Goal: Information Seeking & Learning: Learn about a topic

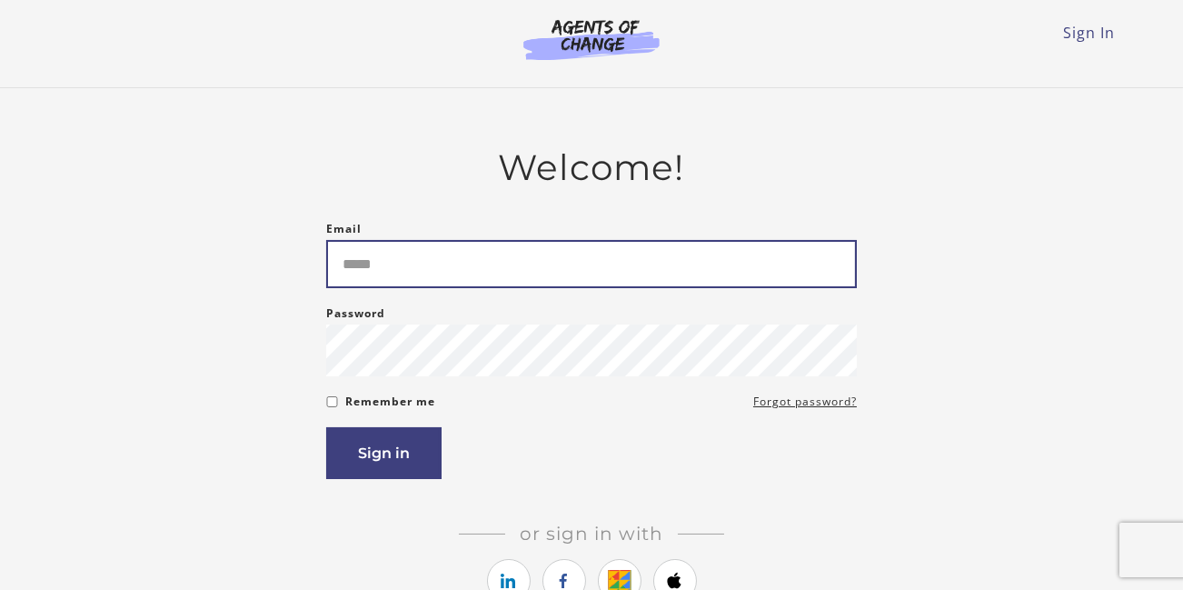
click at [538, 283] on input "Email" at bounding box center [591, 264] width 531 height 48
type input "**********"
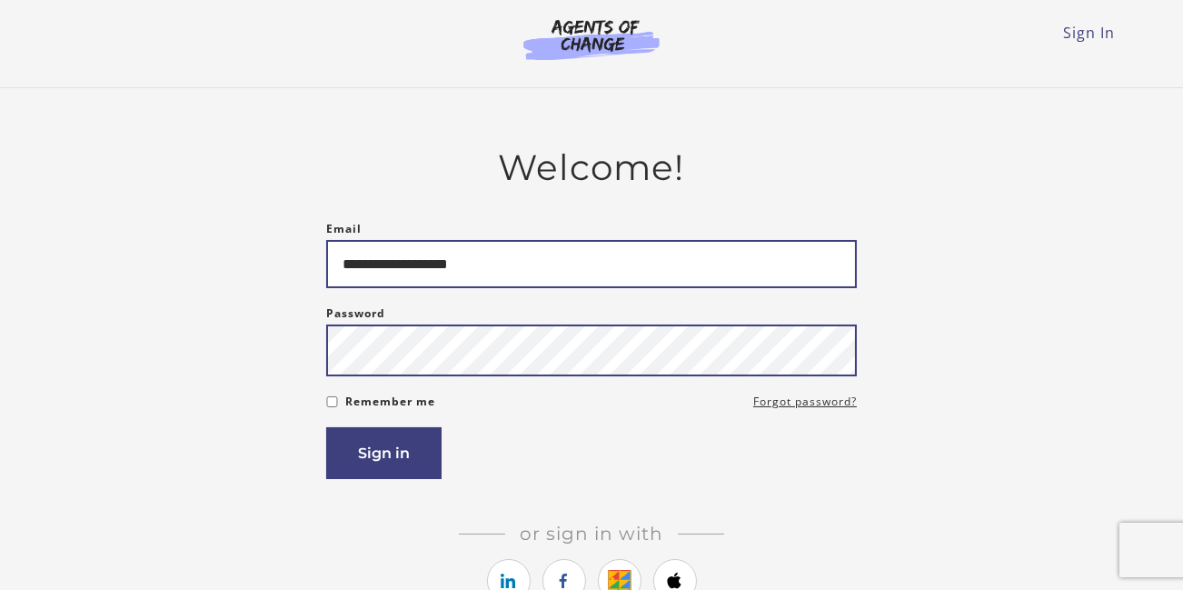
click at [326, 427] on button "Sign in" at bounding box center [383, 453] width 115 height 52
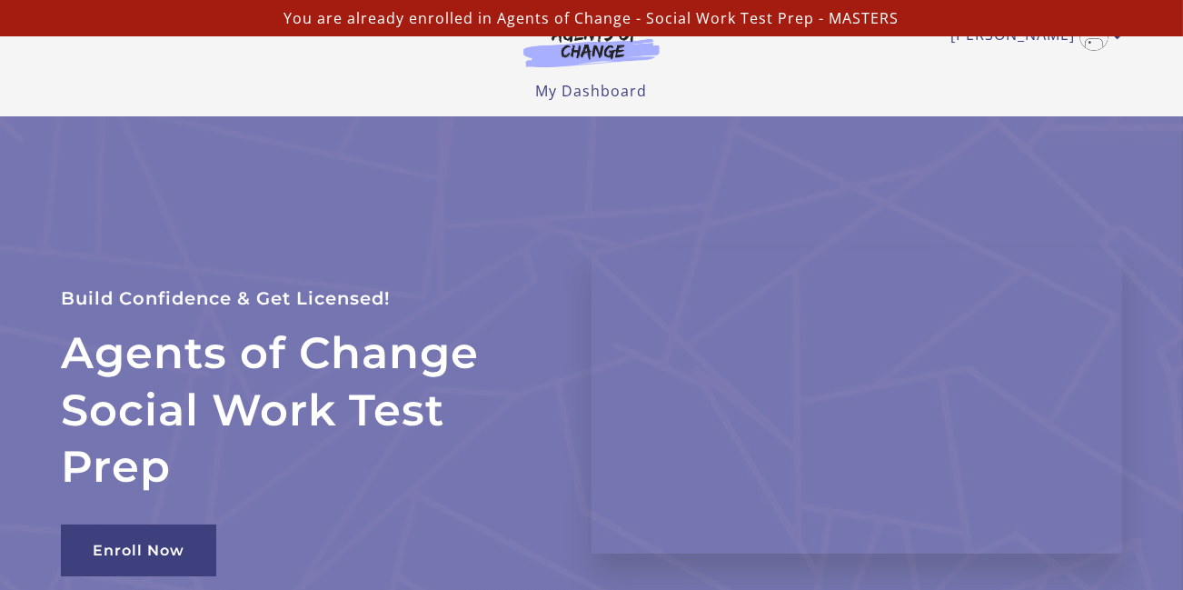
click at [412, 565] on div "Enroll Now" at bounding box center [304, 535] width 487 height 81
click at [1037, 30] on div "You are already enrolled in Agents of Change - Social Work Test Prep - MASTERS" at bounding box center [591, 18] width 1183 height 36
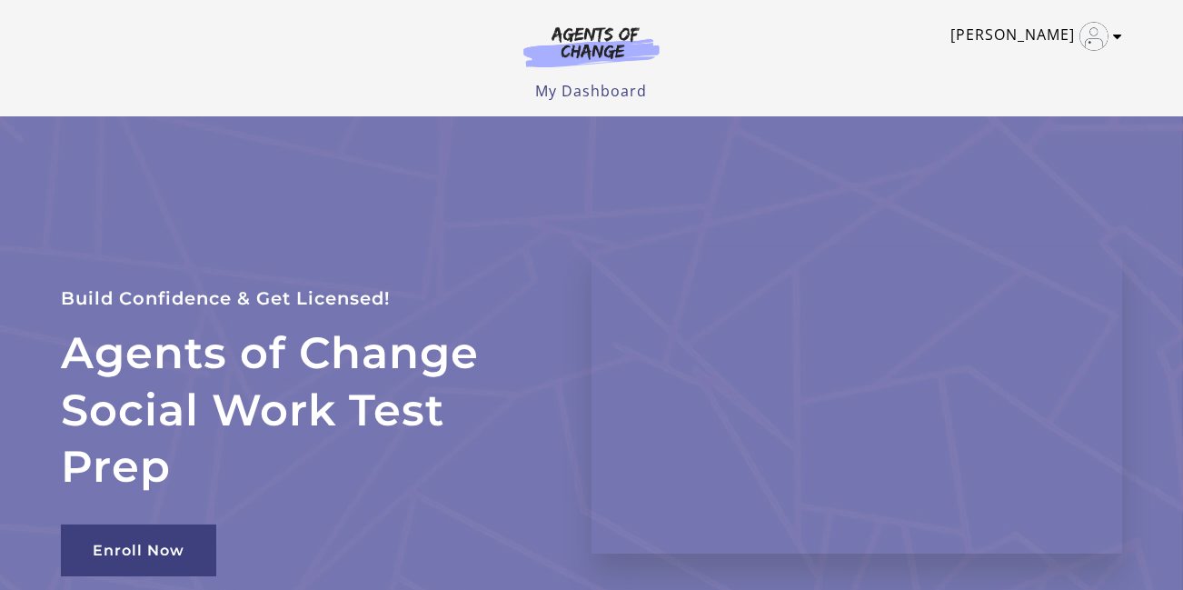
click at [1025, 44] on link "[PERSON_NAME]" at bounding box center [1031, 36] width 163 height 29
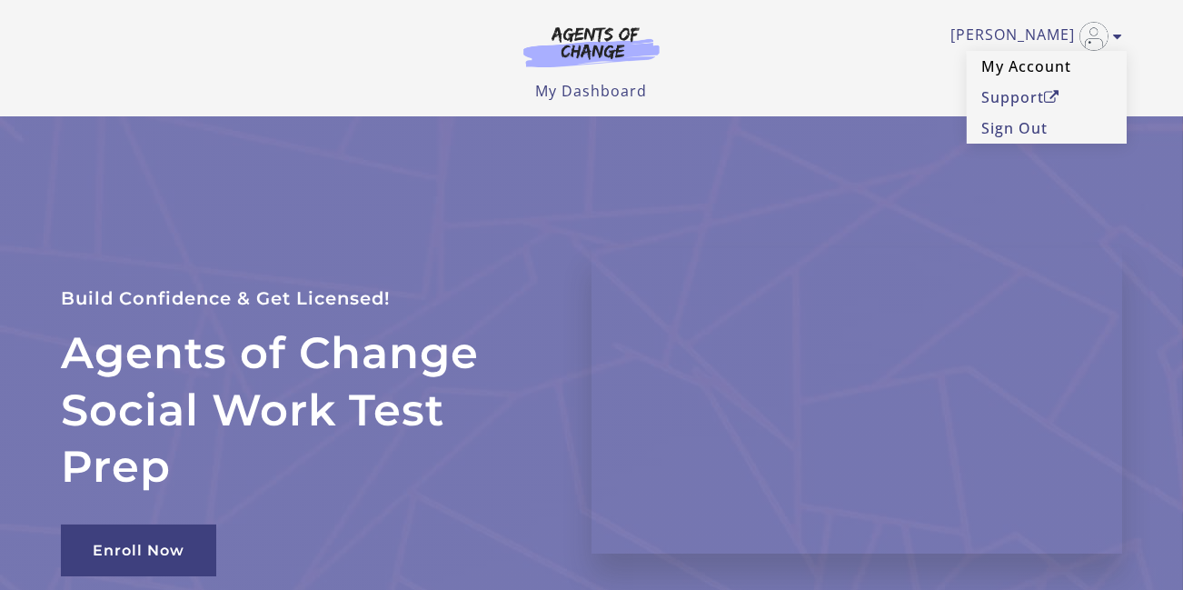
click at [1015, 65] on link "My Account" at bounding box center [1047, 66] width 160 height 31
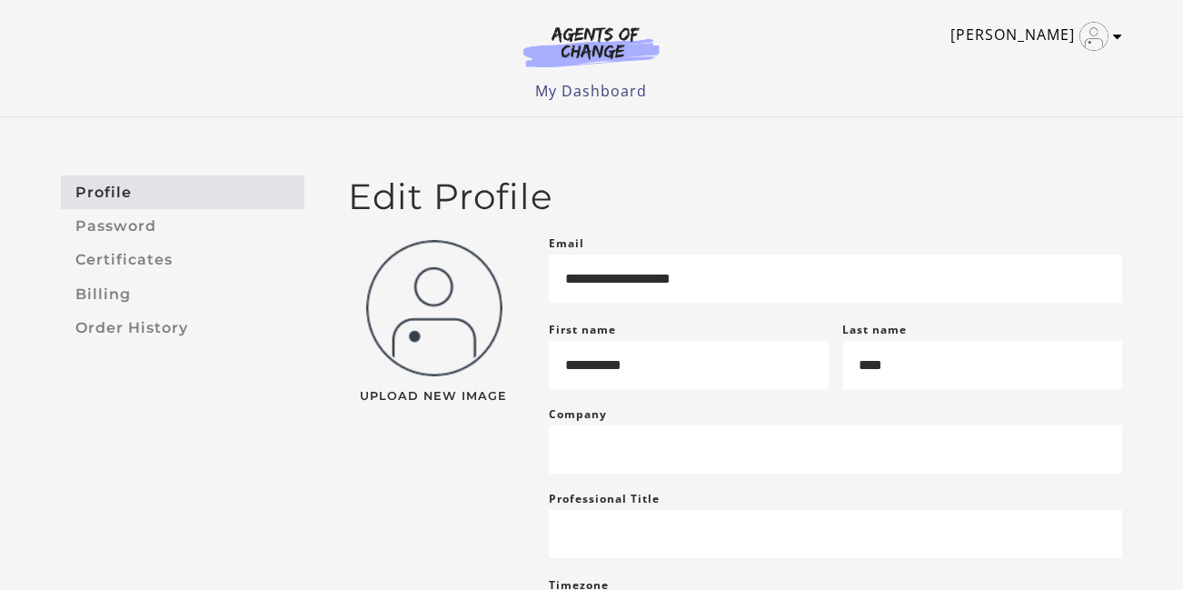
click at [1057, 38] on link "Catherine J" at bounding box center [1031, 36] width 163 height 29
click at [1050, 69] on link "My Account" at bounding box center [1047, 66] width 160 height 31
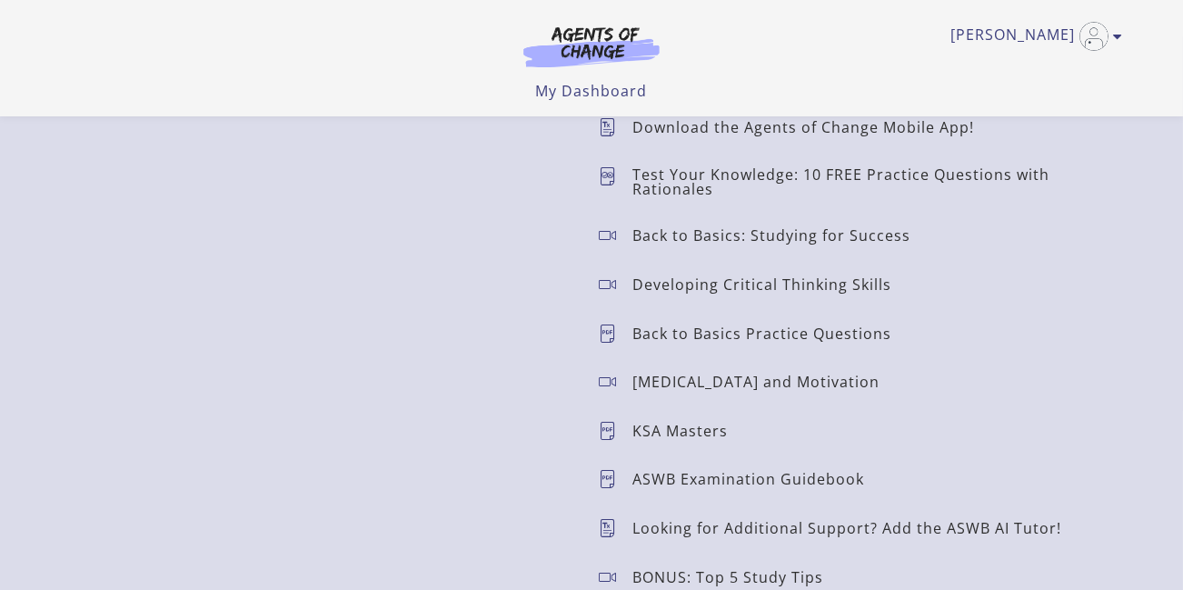
scroll to position [1544, 0]
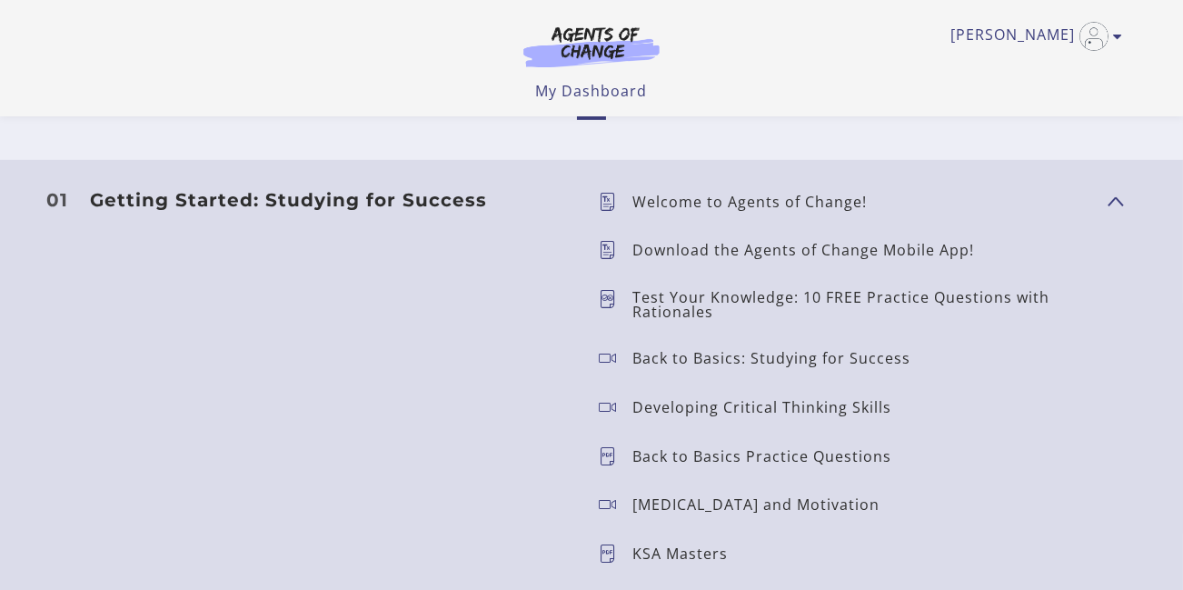
click at [362, 193] on h3 "Getting Started: Studying for Success" at bounding box center [330, 200] width 480 height 22
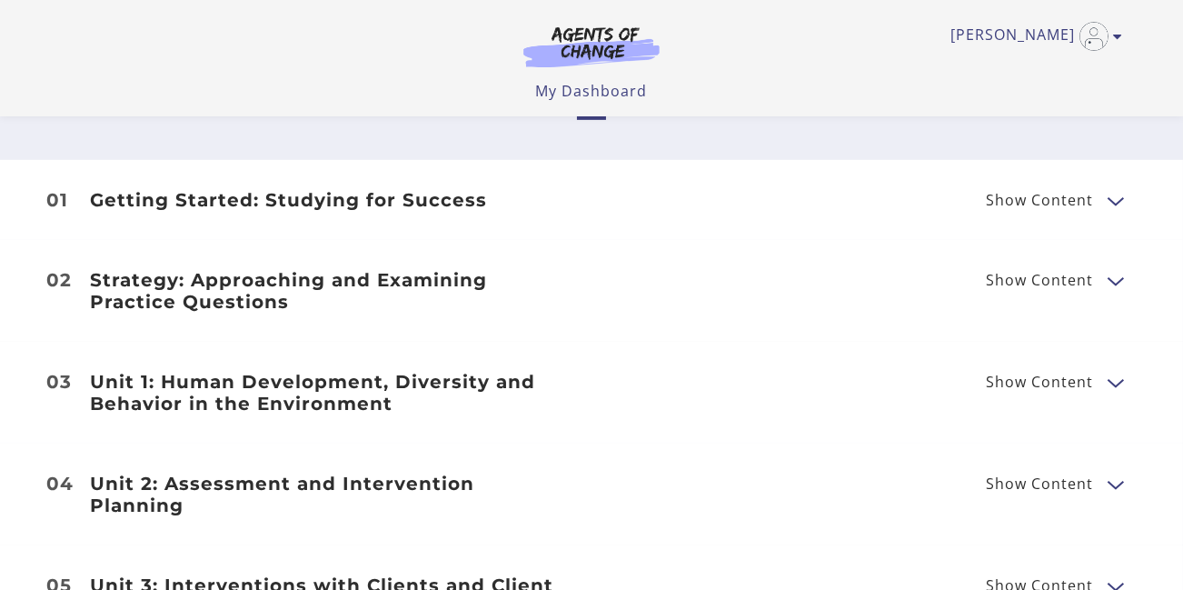
click at [1085, 193] on span "Show Content" at bounding box center [1039, 200] width 107 height 15
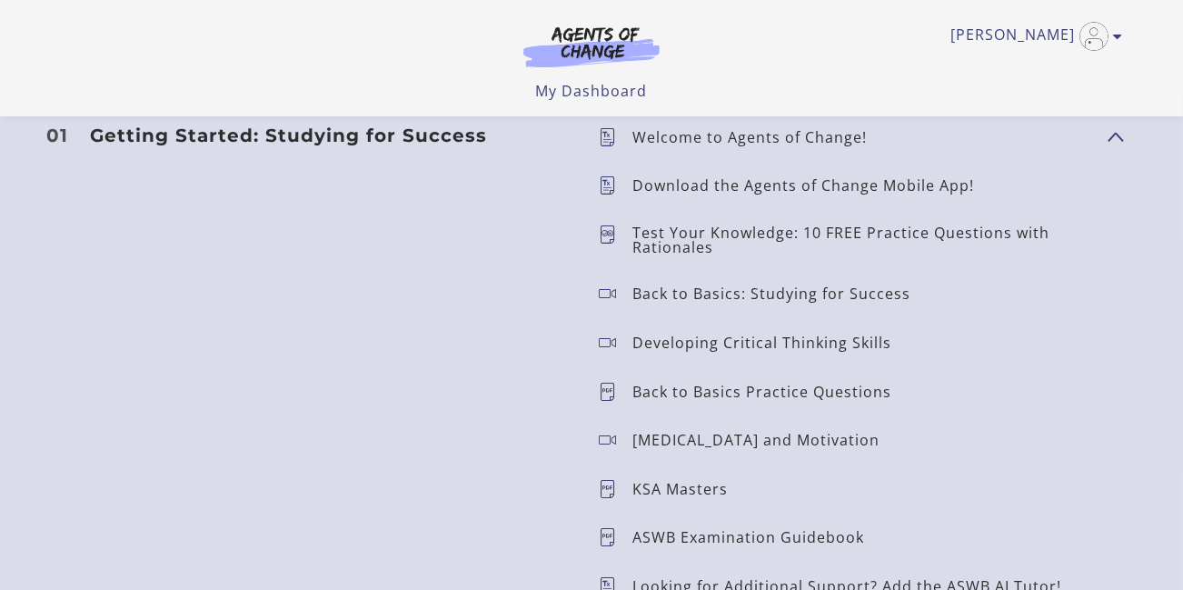
scroll to position [1635, 0]
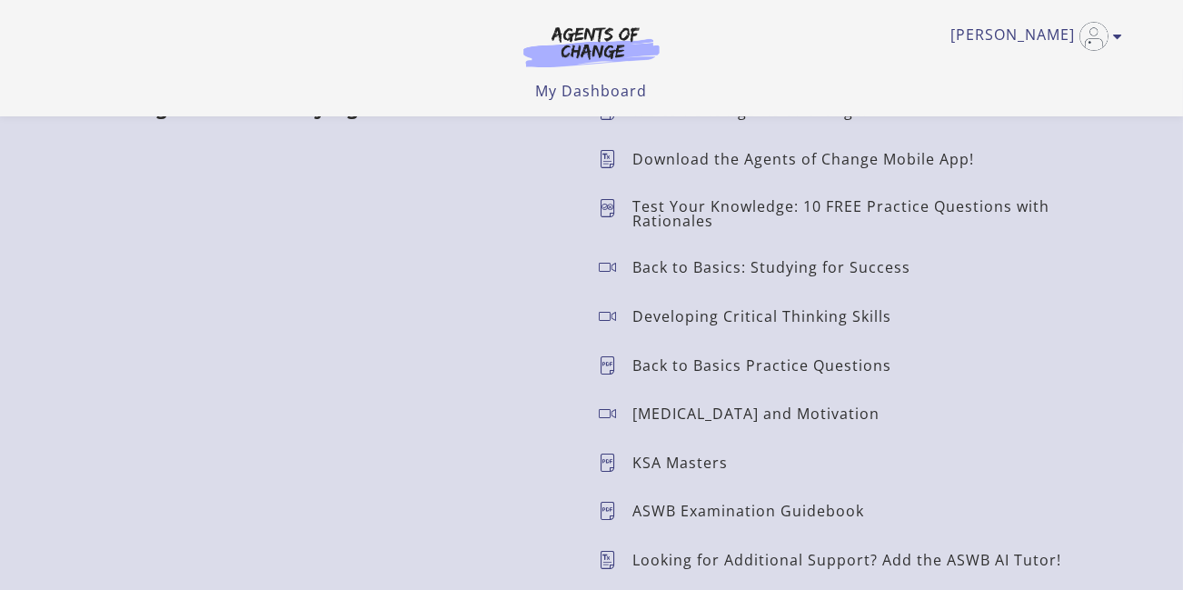
click at [607, 265] on icon at bounding box center [616, 267] width 34 height 18
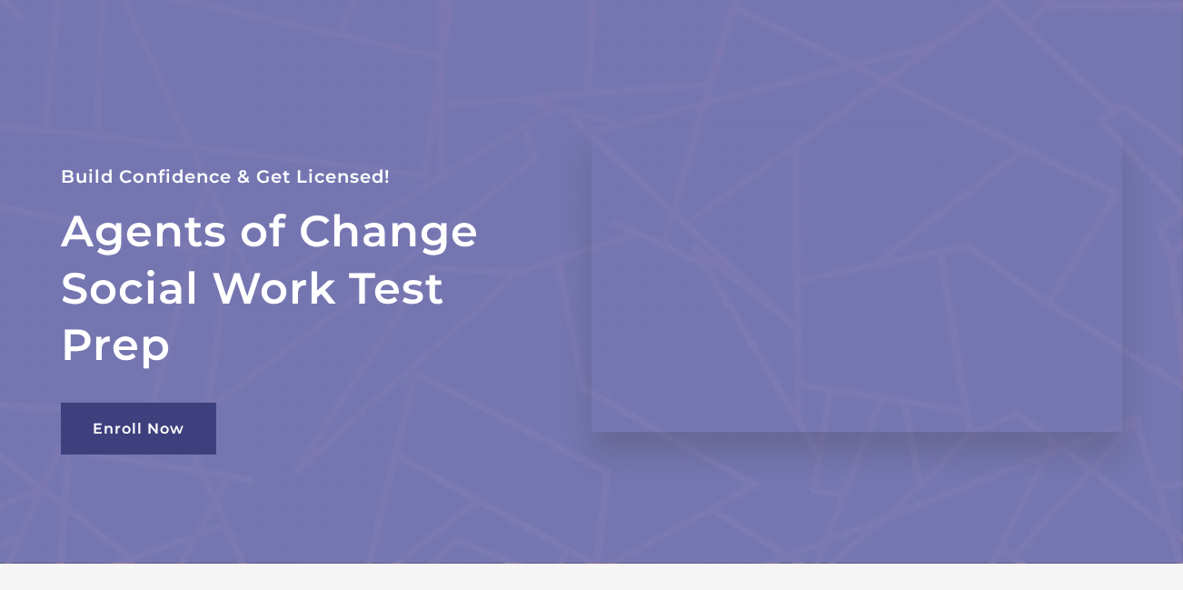
scroll to position [0, 0]
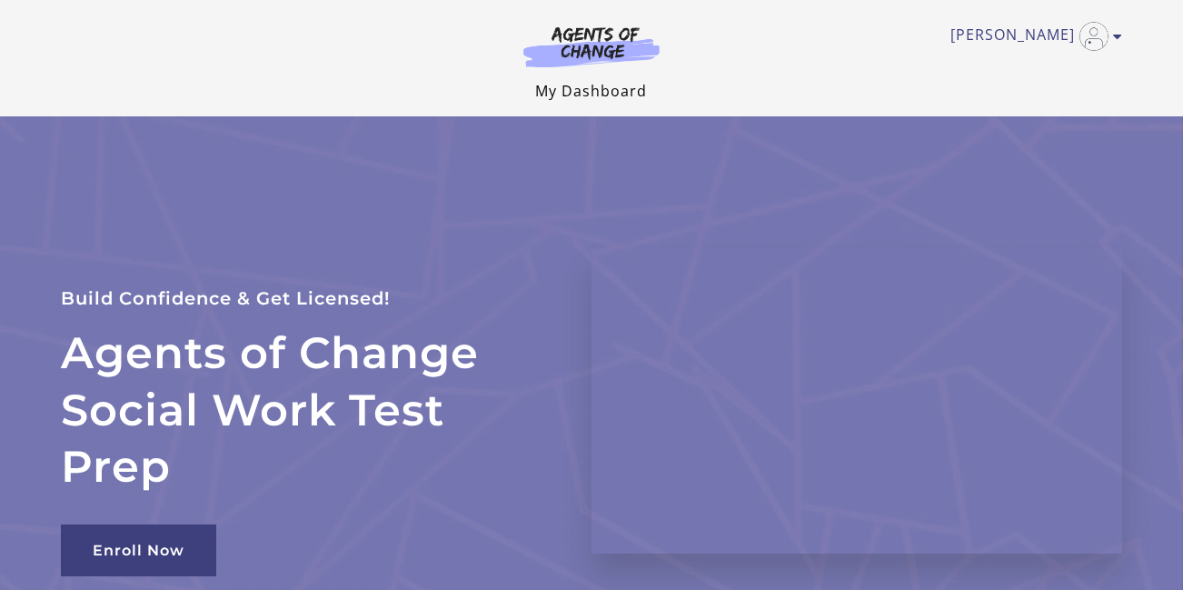
click at [575, 94] on link "My Dashboard" at bounding box center [592, 91] width 112 height 20
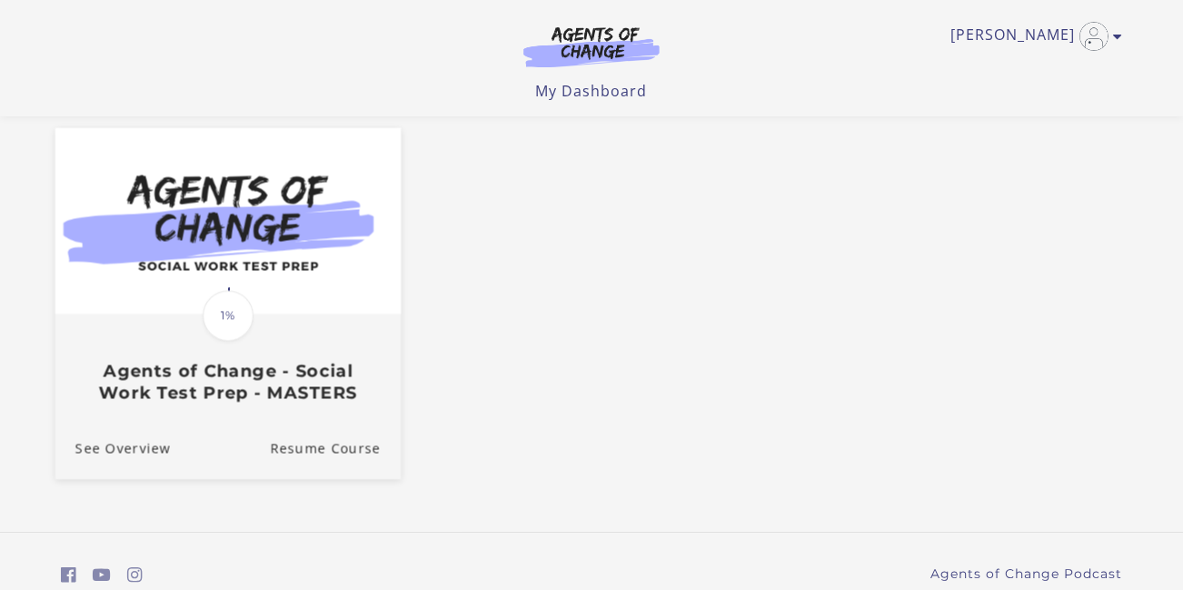
scroll to position [224, 0]
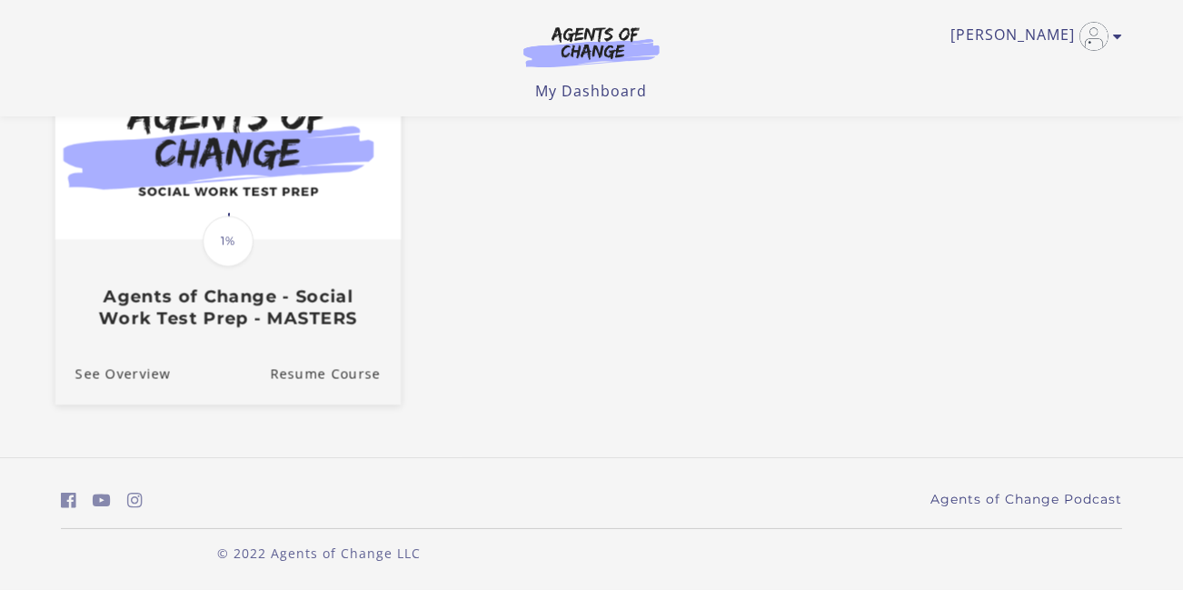
click at [294, 302] on h3 "Agents of Change - Social Work Test Prep - MASTERS" at bounding box center [227, 307] width 305 height 42
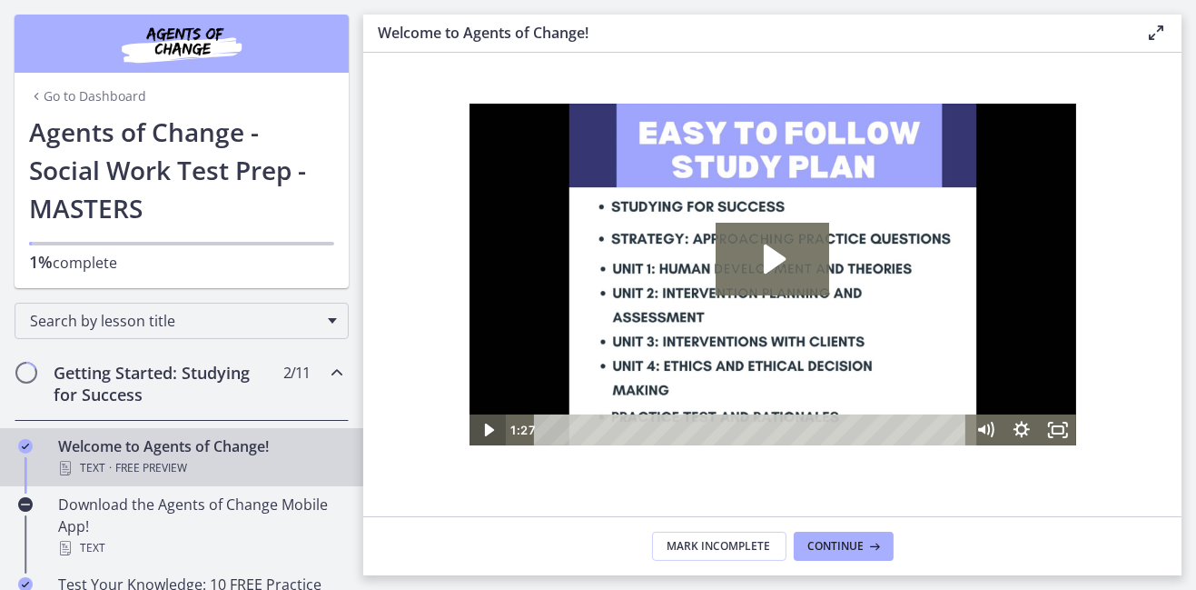
click at [494, 437] on icon "Play Video" at bounding box center [489, 428] width 36 height 31
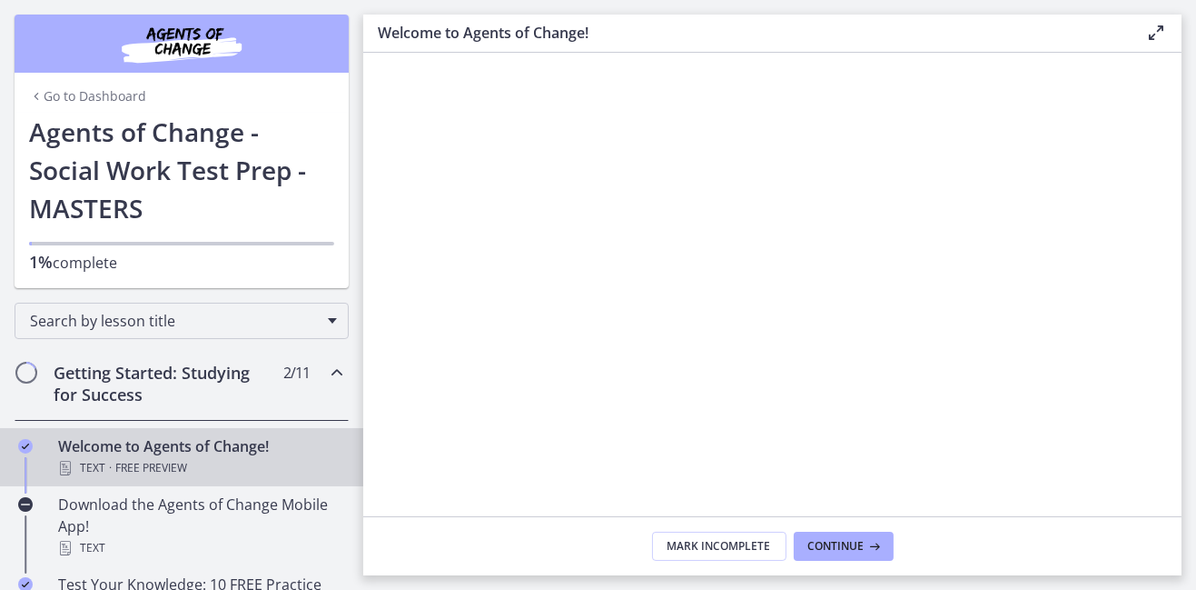
click at [81, 457] on div "Text · Free preview" at bounding box center [199, 468] width 283 height 22
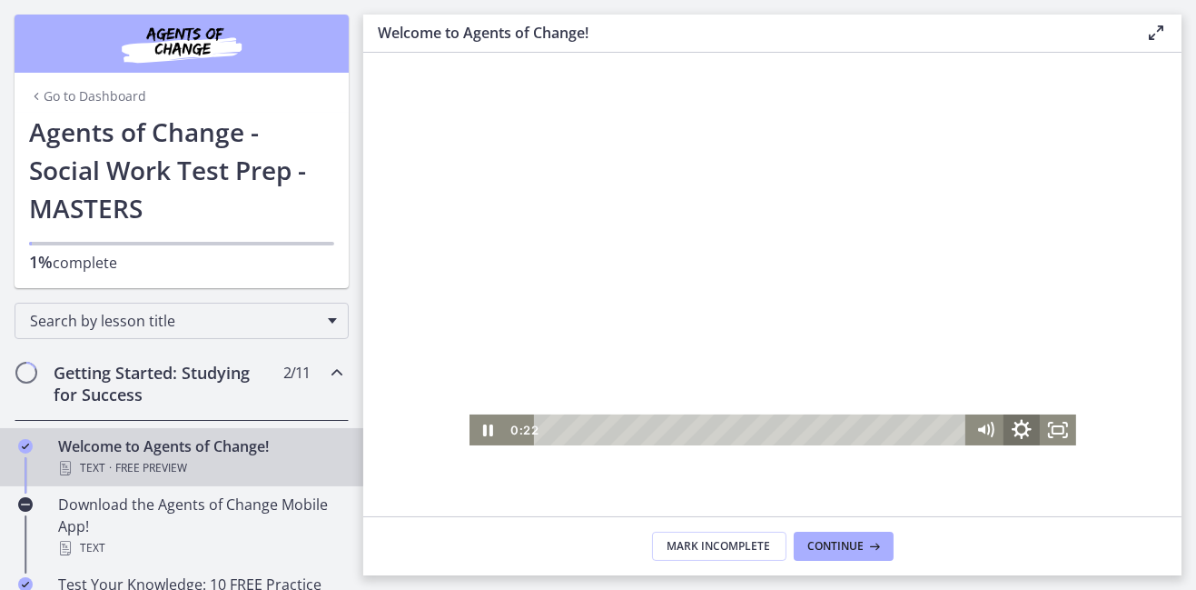
click at [1026, 422] on icon "Show settings menu" at bounding box center [1021, 428] width 44 height 37
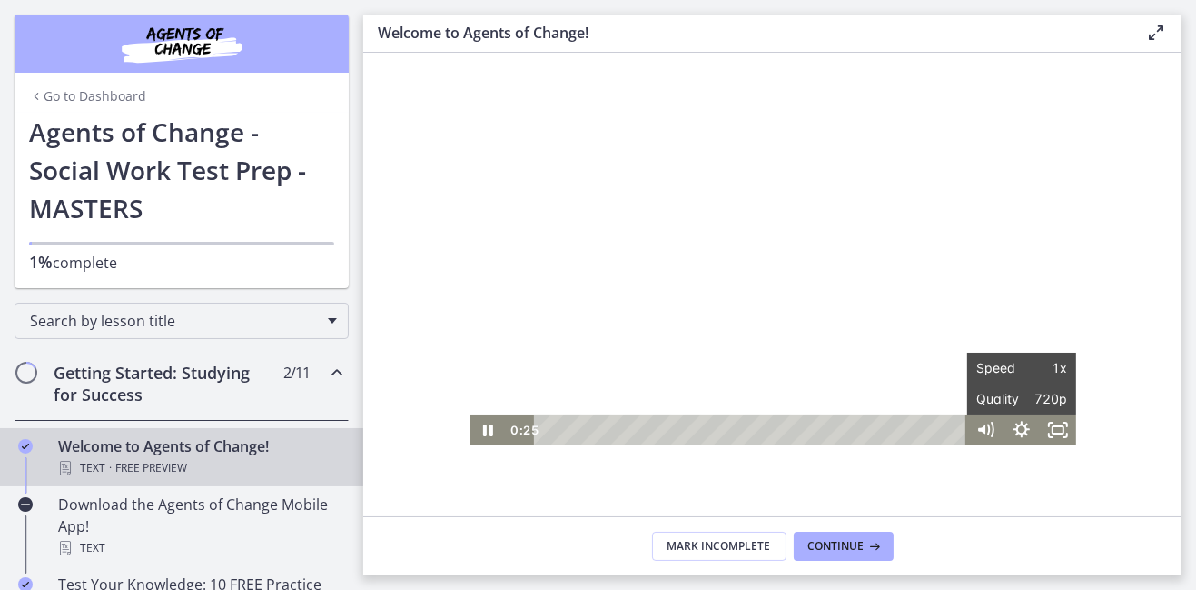
click at [1126, 293] on section "Welcome! We are grateful that you have placed your trust in Agents of Change to…" at bounding box center [772, 284] width 819 height 463
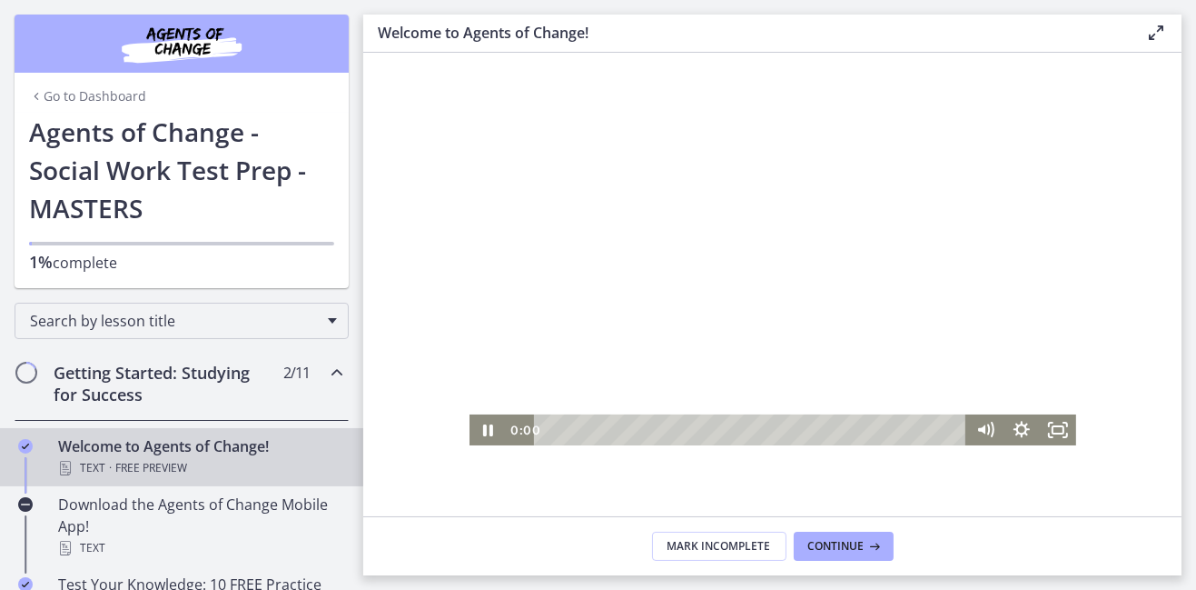
click at [511, 429] on div "0:00 0:03" at bounding box center [736, 428] width 462 height 31
click at [490, 408] on div "Click for sound @keyframes VOLUME_SMALL_WAVE_FLASH { 0% { opacity: 0; } 33% { o…" at bounding box center [772, 274] width 607 height 342
click at [498, 426] on icon "Play Video" at bounding box center [489, 428] width 44 height 37
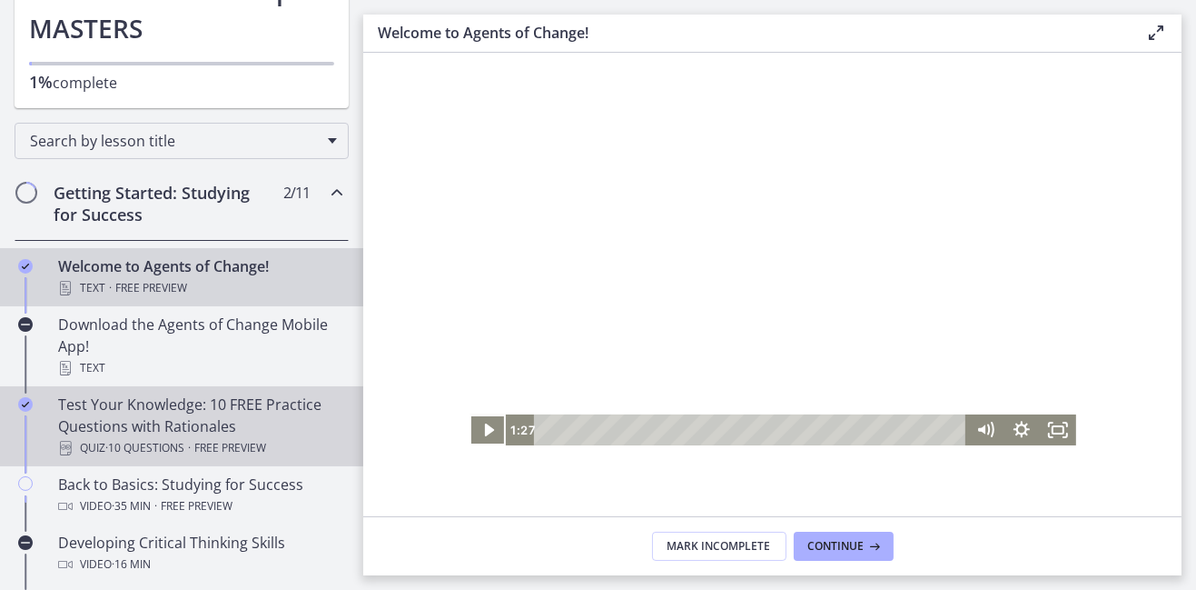
scroll to position [182, 0]
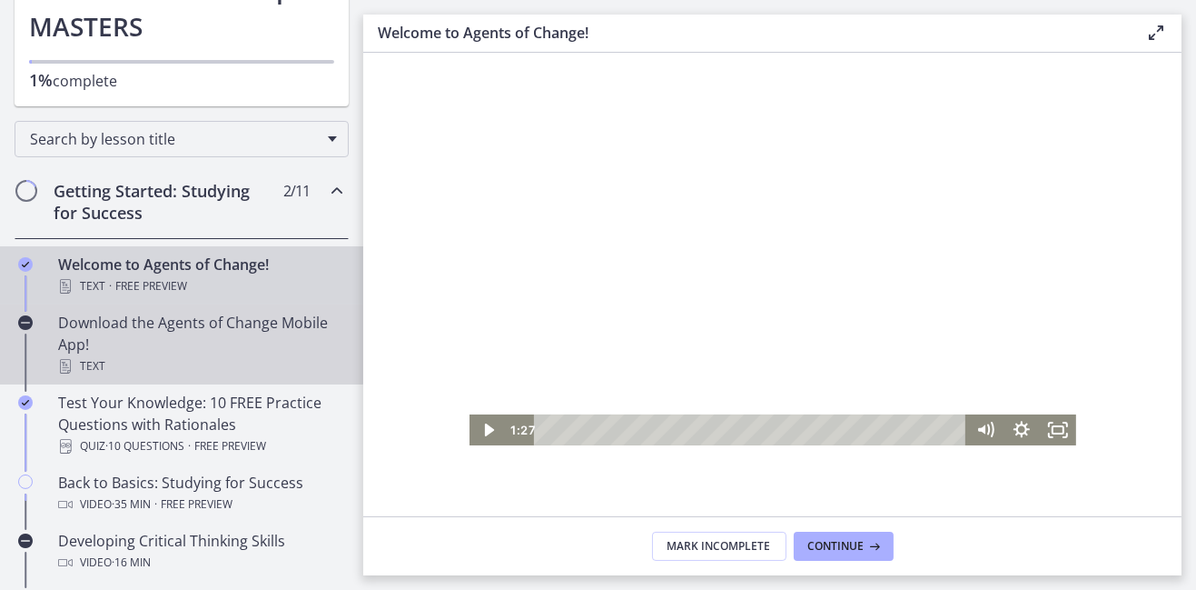
click at [119, 333] on div "Download the Agents of Change Mobile App! Text" at bounding box center [199, 344] width 283 height 65
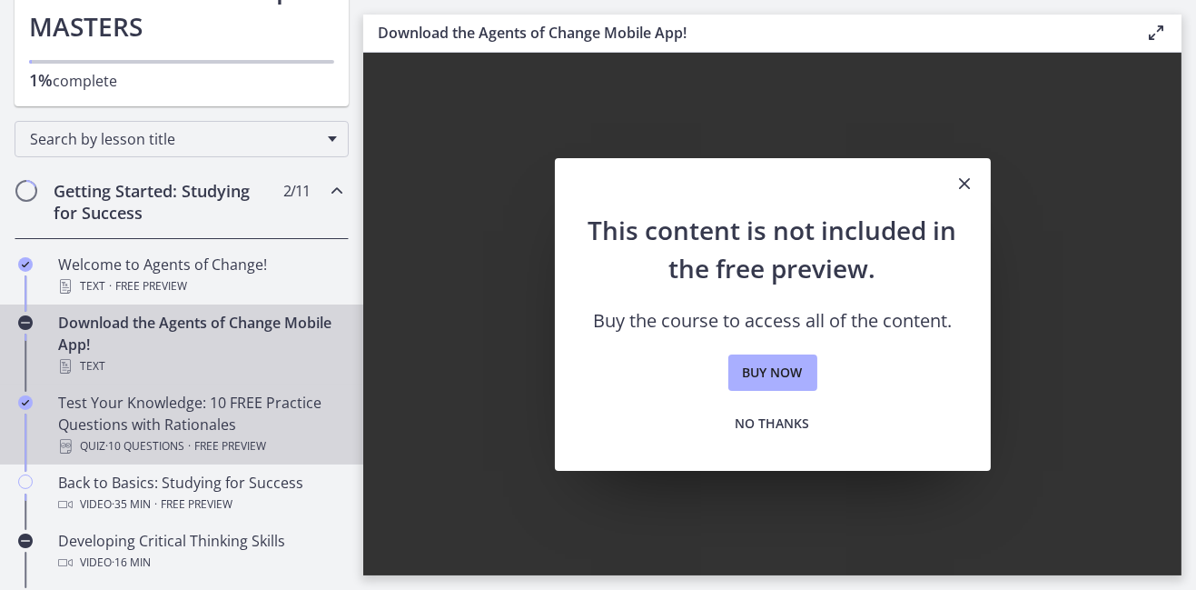
click at [131, 409] on div "Test Your Knowledge: 10 FREE Practice Questions with Rationales Quiz · 10 Quest…" at bounding box center [199, 424] width 283 height 65
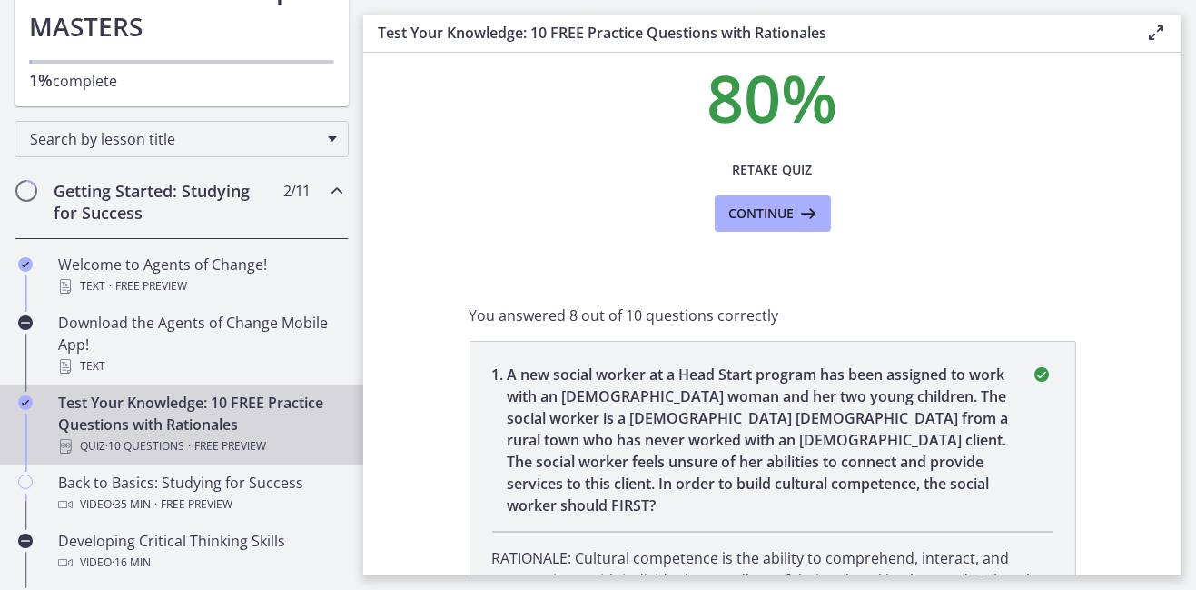
scroll to position [91, 0]
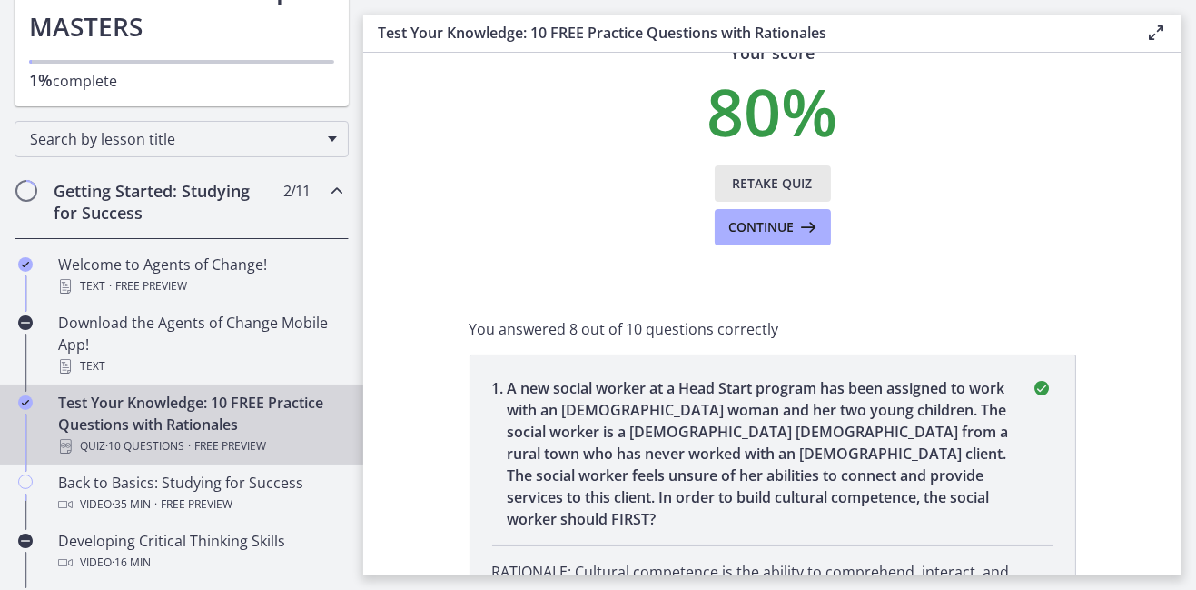
click at [757, 179] on span "Retake Quiz" at bounding box center [773, 184] width 80 height 22
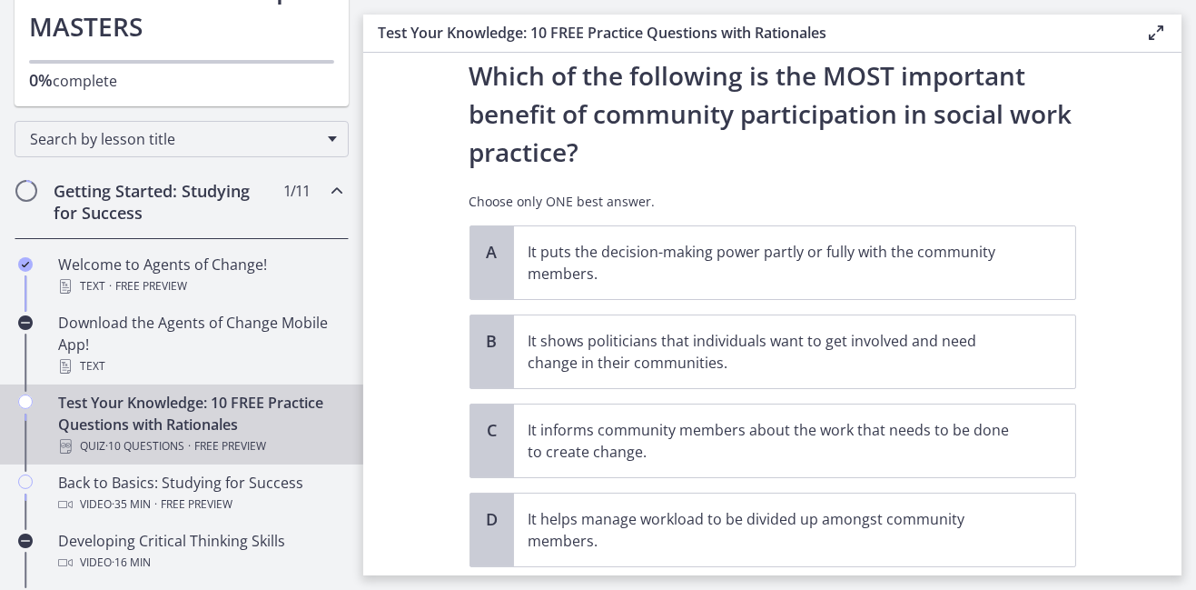
scroll to position [90, 0]
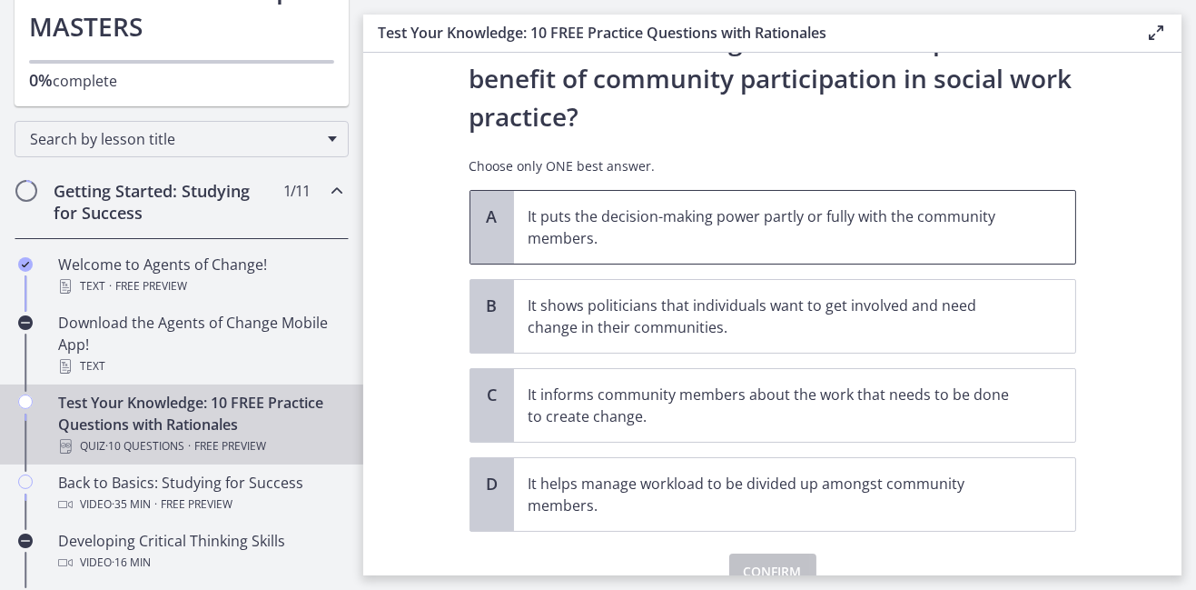
click at [789, 220] on p "It puts the decision-making power partly or fully with the community members." at bounding box center [777, 227] width 496 height 44
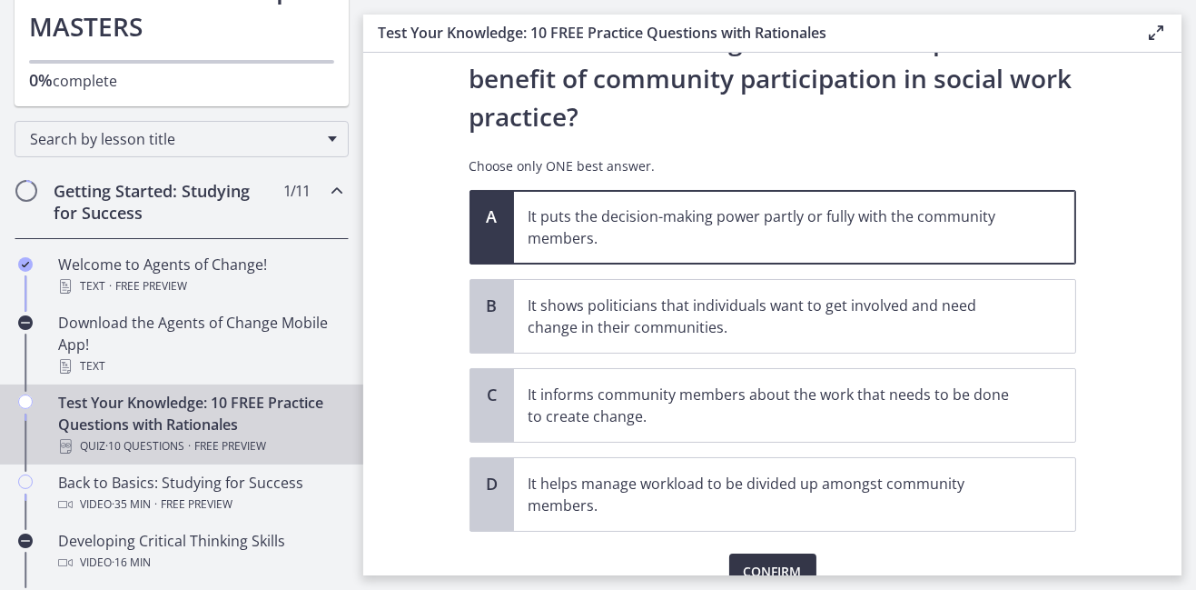
click at [783, 569] on span "Confirm" at bounding box center [773, 572] width 58 height 22
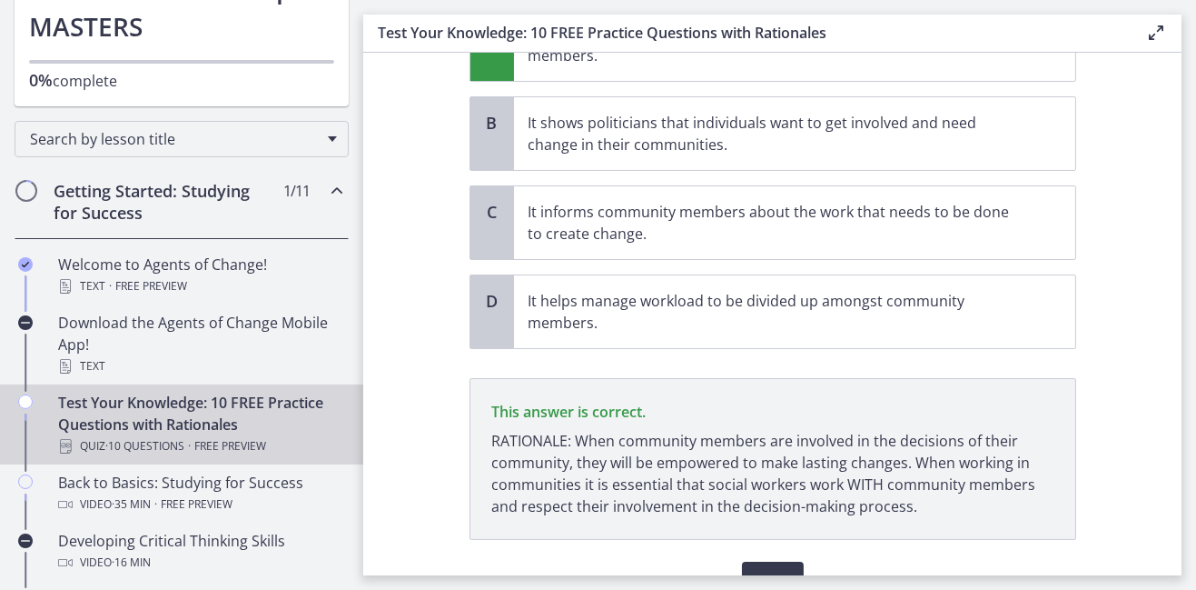
scroll to position [363, 0]
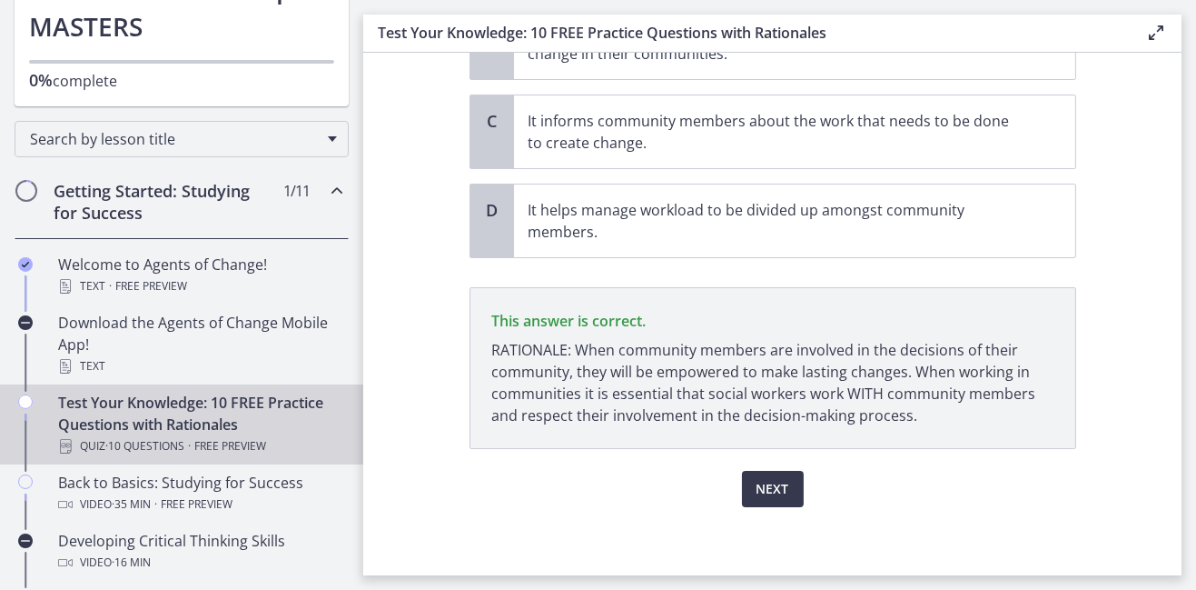
click at [449, 564] on section "Question 1 of 10 Which of the following is the MOST important benefit of commun…" at bounding box center [772, 314] width 819 height 522
click at [764, 478] on span "Next" at bounding box center [773, 489] width 33 height 22
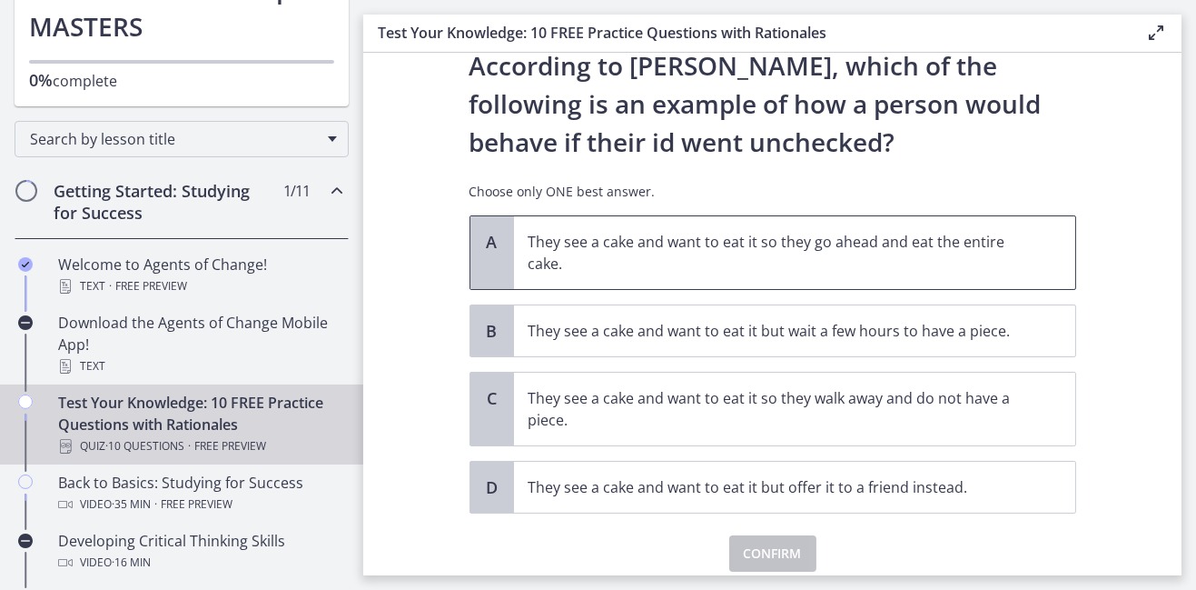
scroll to position [91, 0]
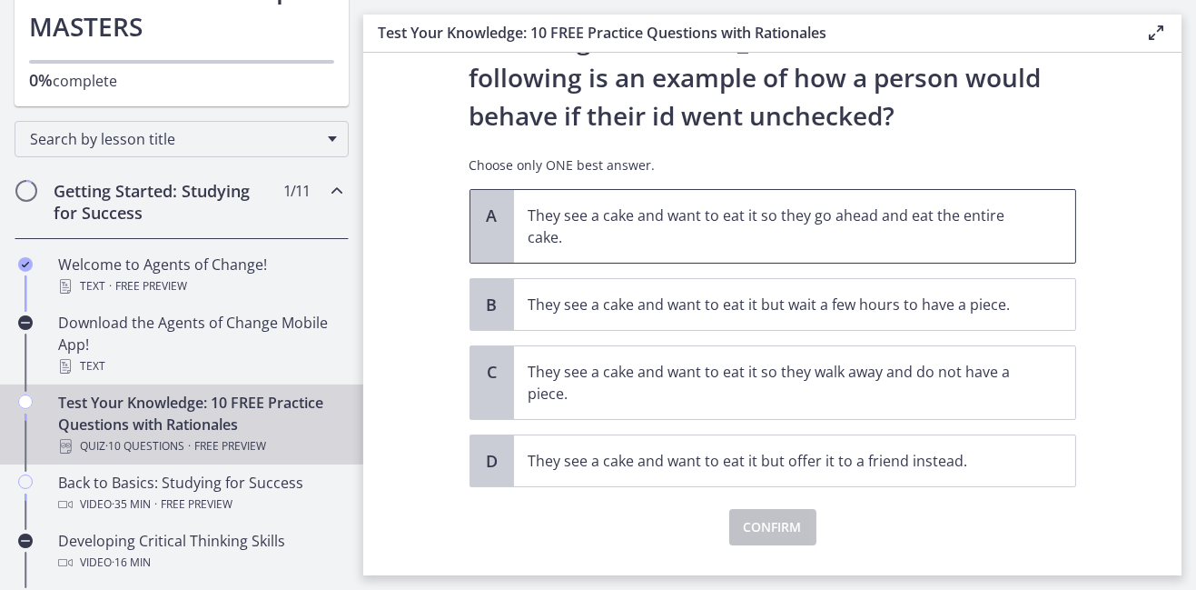
click at [889, 212] on p "They see a cake and want to eat it so they go ahead and eat the entire cake." at bounding box center [777, 226] width 496 height 44
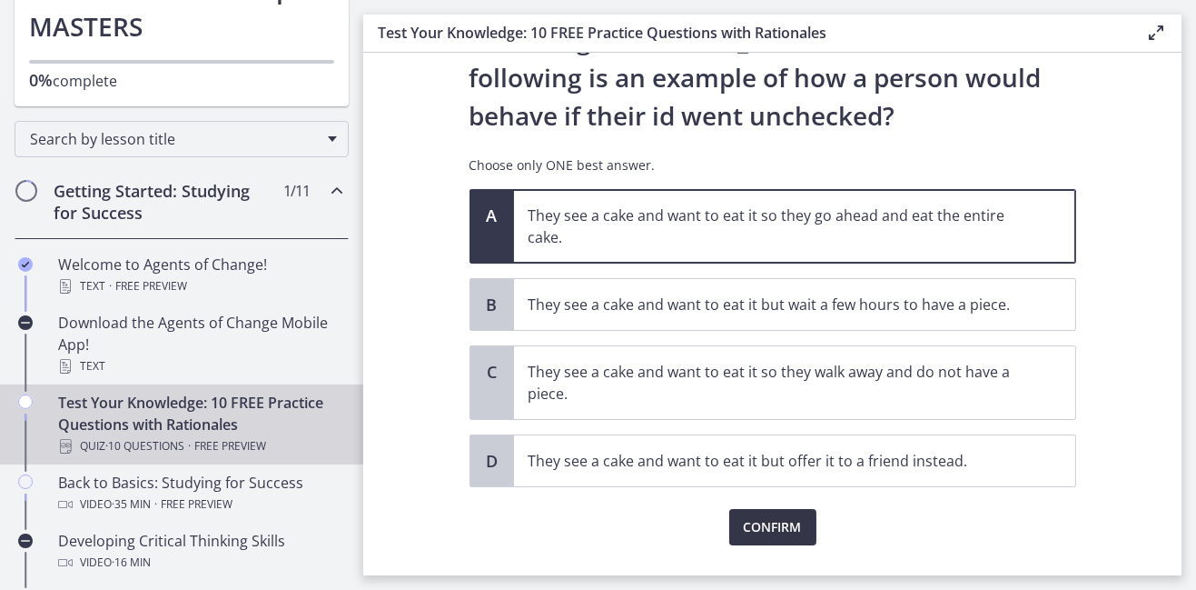
click at [778, 522] on span "Confirm" at bounding box center [773, 527] width 58 height 22
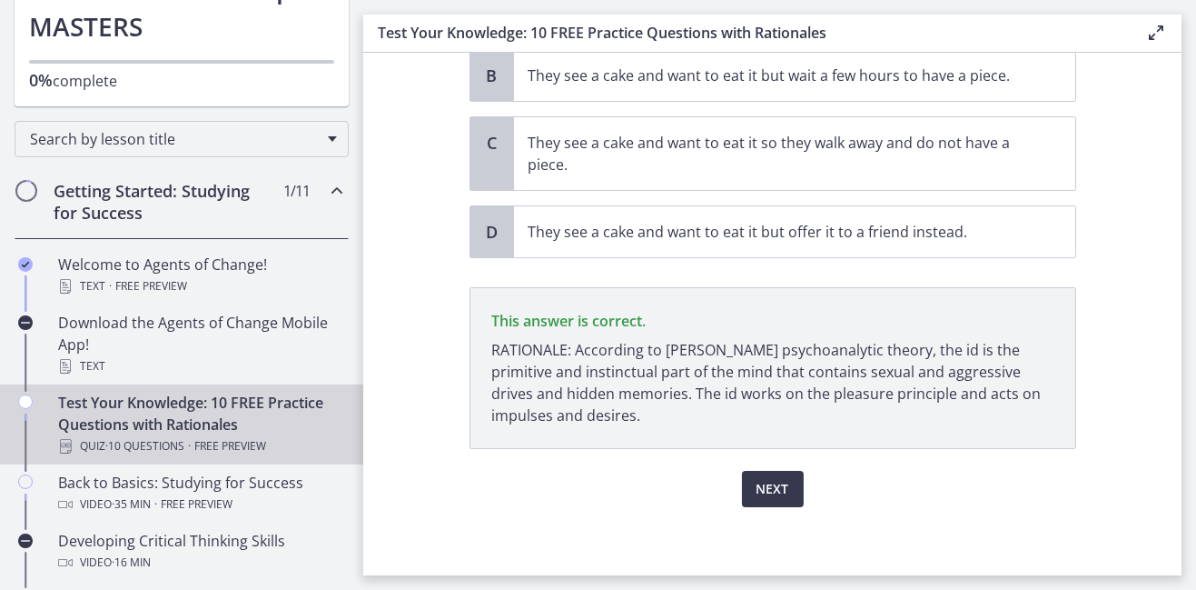
scroll to position [320, 0]
click at [770, 487] on span "Next" at bounding box center [773, 489] width 33 height 22
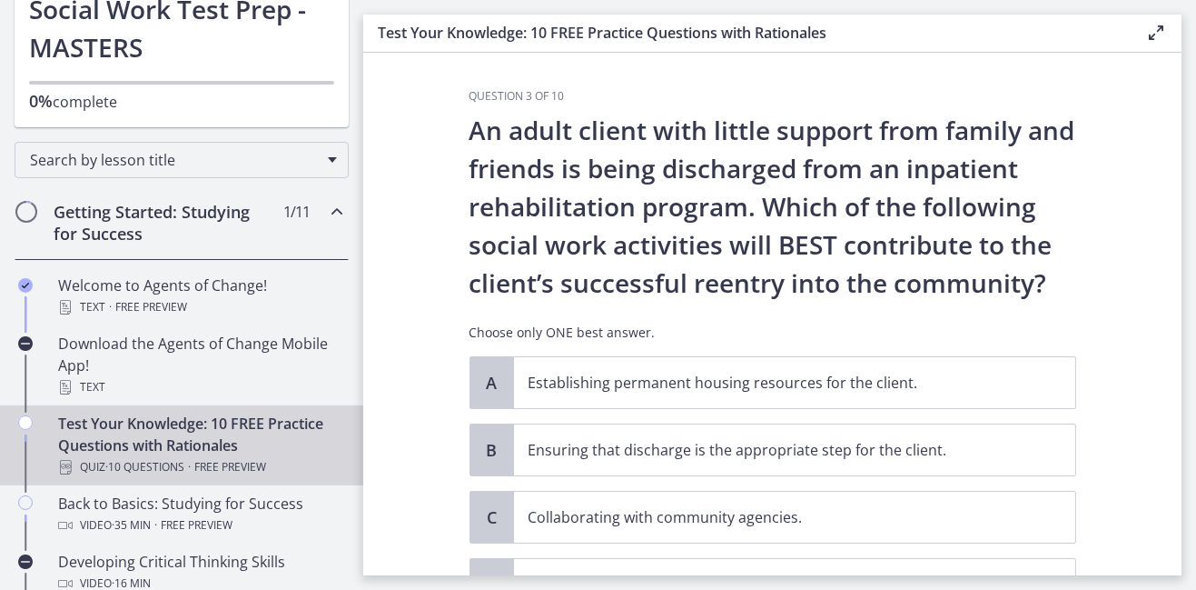
scroll to position [273, 0]
